Goal: Find contact information: Find contact information

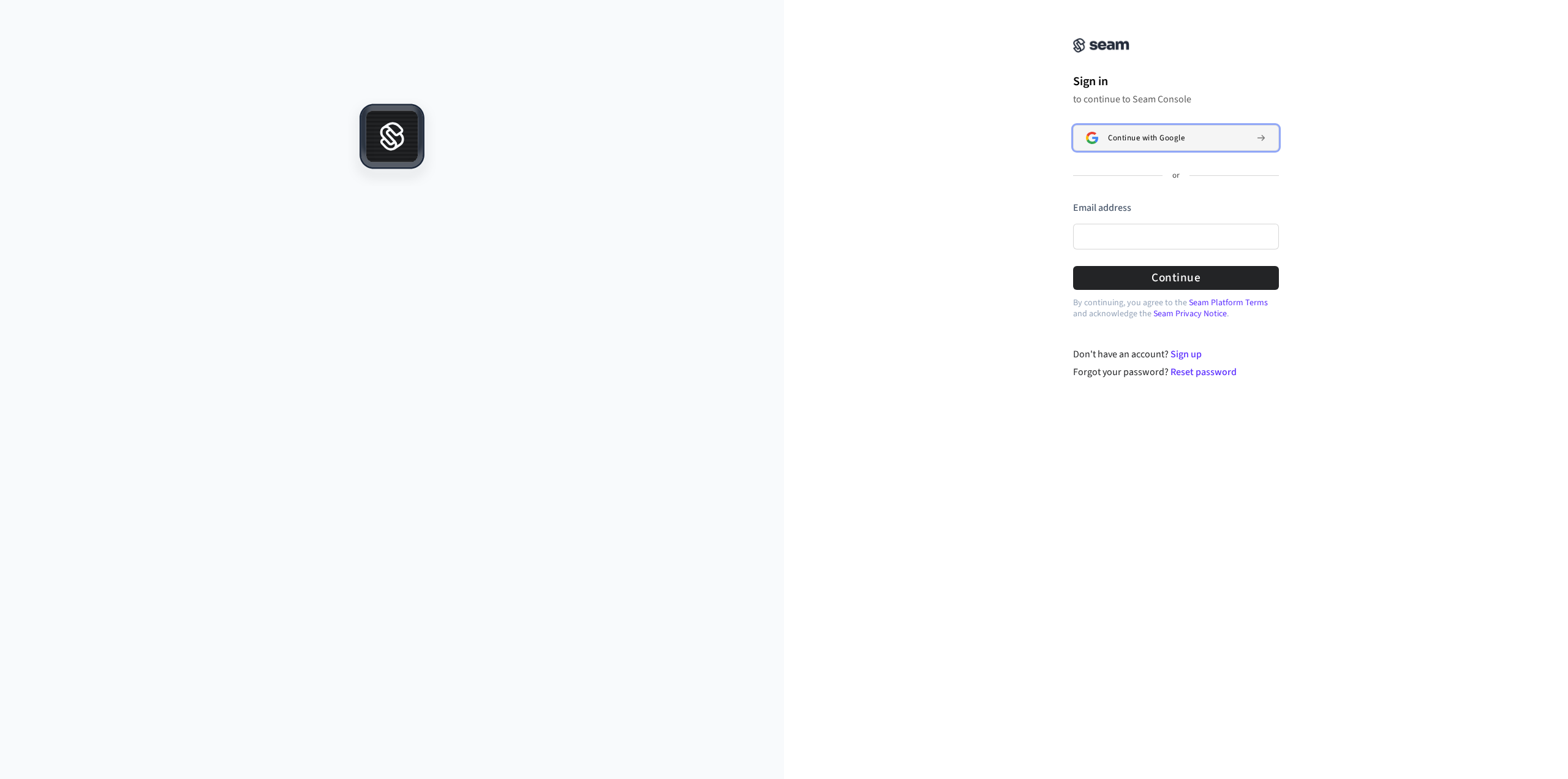
click at [1166, 132] on button "Continue with Google" at bounding box center [1175, 138] width 206 height 26
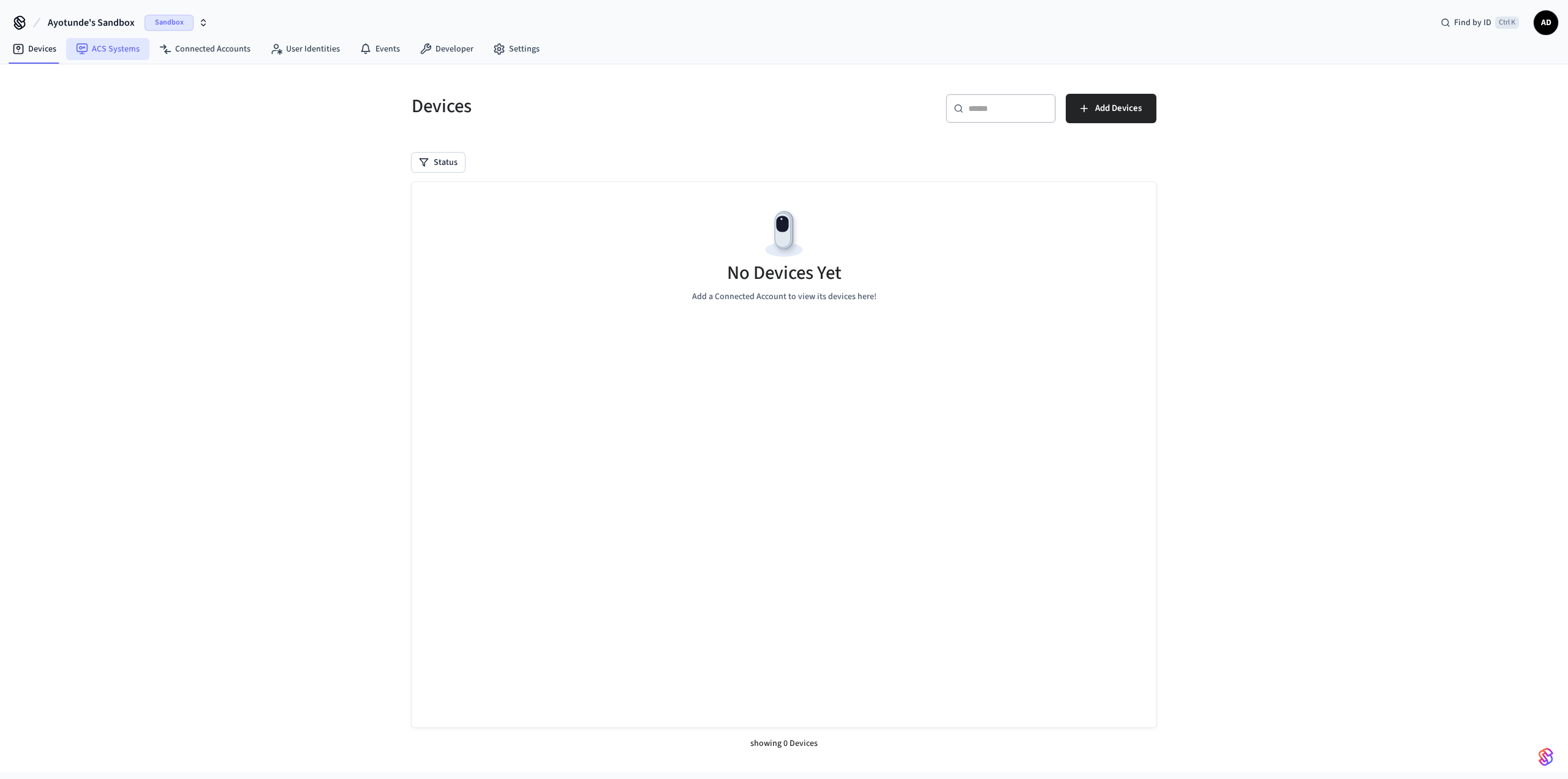
click at [93, 44] on link "ACS Systems" at bounding box center [107, 48] width 84 height 22
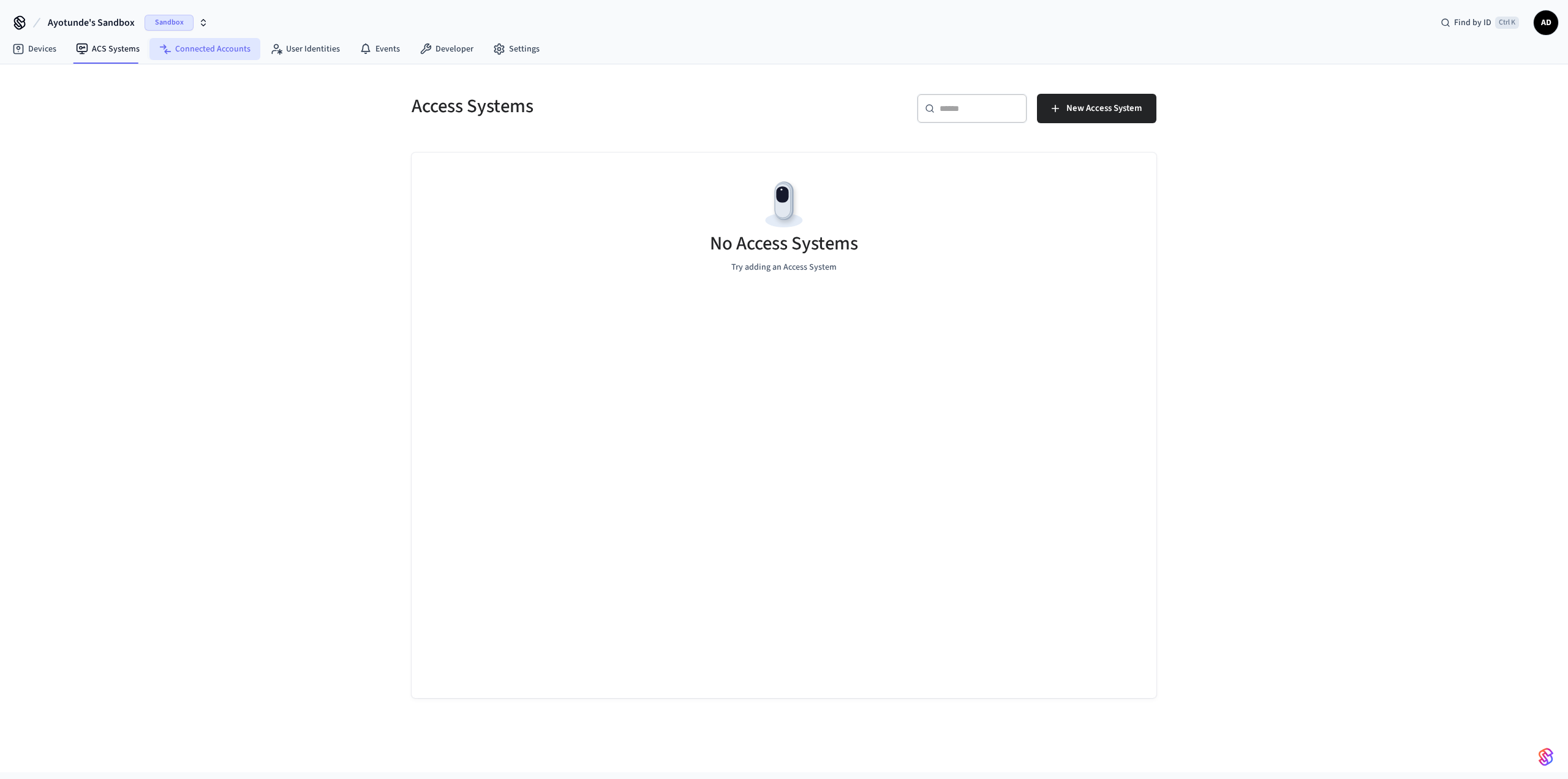
click at [209, 40] on link "Connected Accounts" at bounding box center [205, 48] width 111 height 22
click at [295, 42] on link "User Identities" at bounding box center [305, 48] width 89 height 22
click at [440, 50] on link "Developer" at bounding box center [446, 48] width 74 height 22
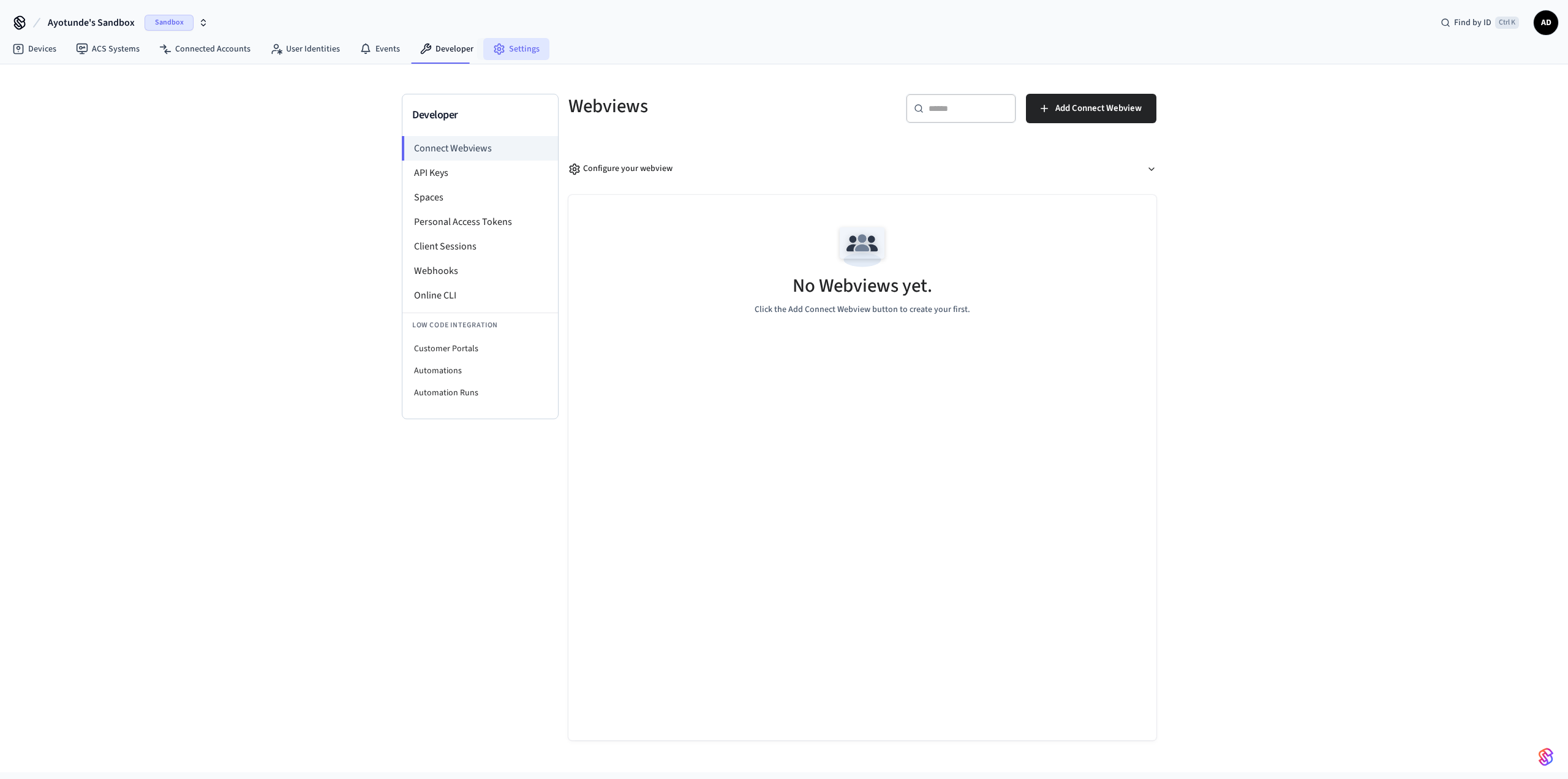
click at [496, 51] on icon at bounding box center [498, 48] width 12 height 12
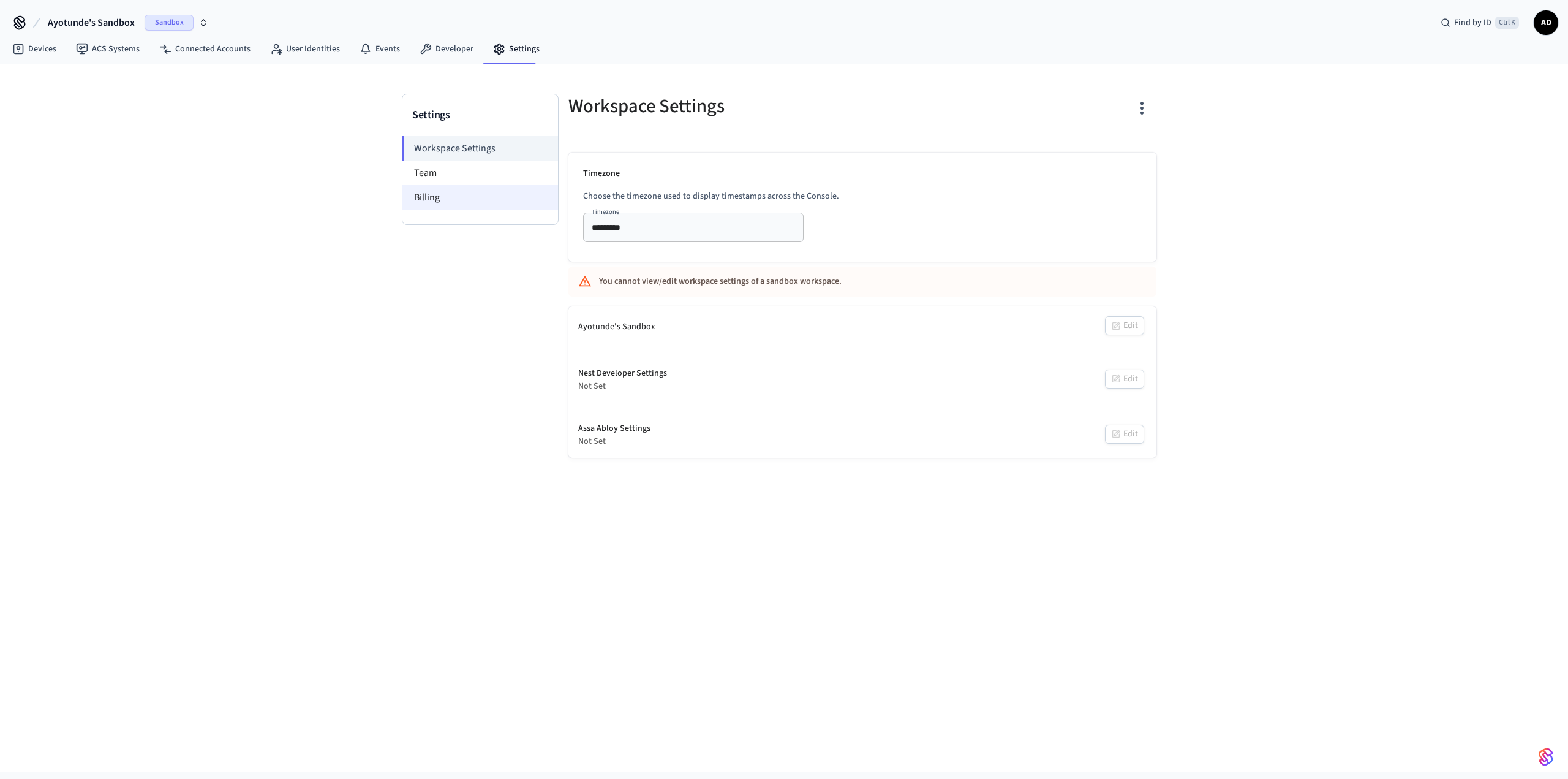
click at [446, 188] on li "Billing" at bounding box center [480, 197] width 156 height 25
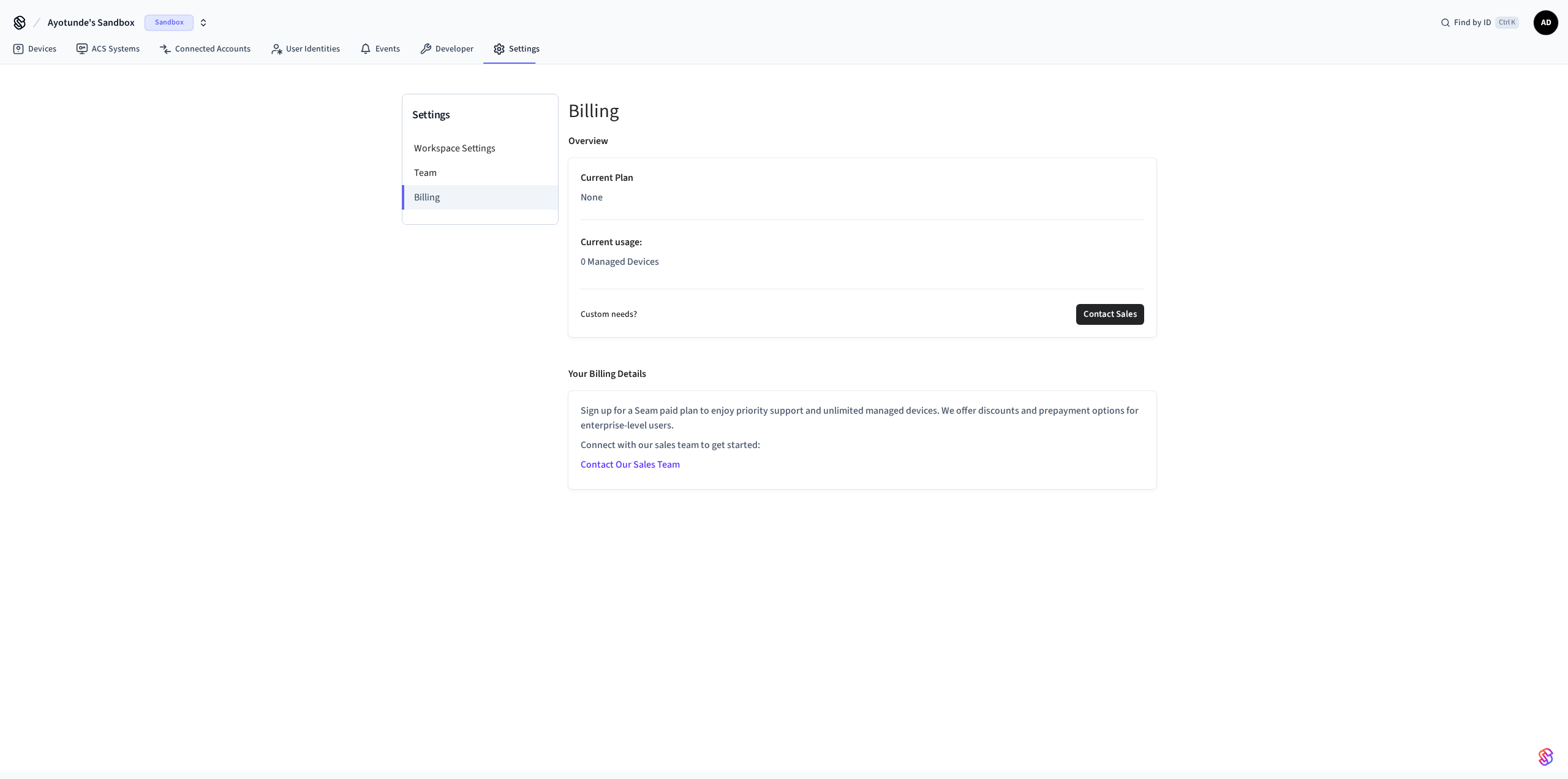
click at [618, 464] on link "Contact Our Sales Team" at bounding box center [630, 464] width 99 height 13
